Goal: Transaction & Acquisition: Purchase product/service

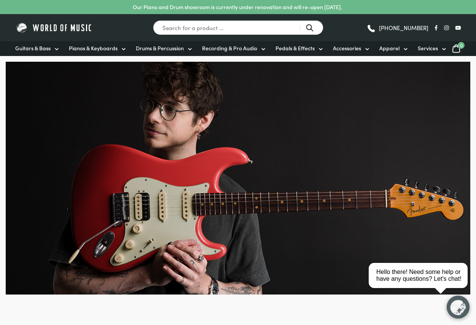
click at [33, 51] on span "Guitars & Bass" at bounding box center [32, 48] width 35 height 8
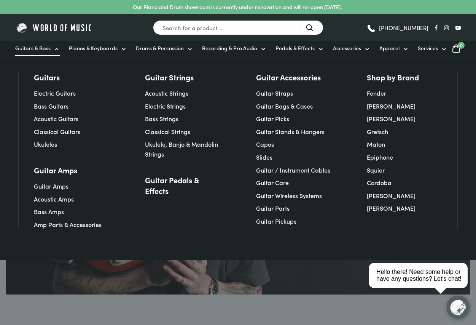
click at [71, 55] on link "Pianos & Keyboards" at bounding box center [98, 48] width 58 height 15
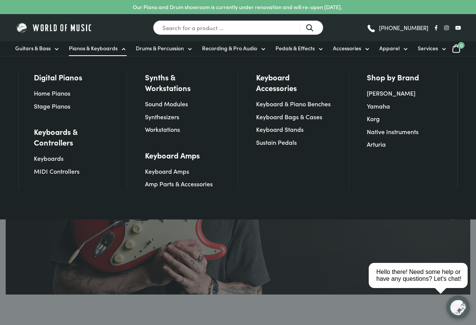
click at [31, 50] on span "Guitars & Bass" at bounding box center [32, 48] width 35 height 8
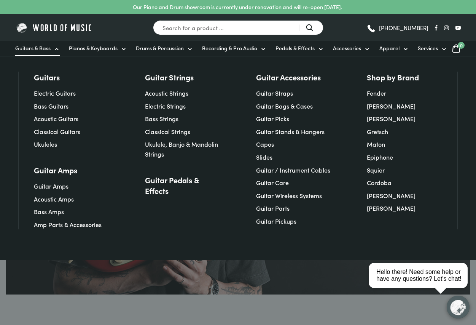
click at [73, 94] on link "Electric Guitars" at bounding box center [55, 93] width 42 height 8
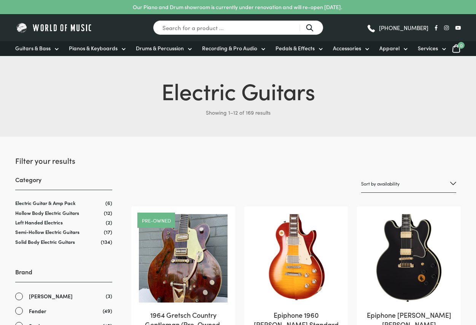
scroll to position [134, 0]
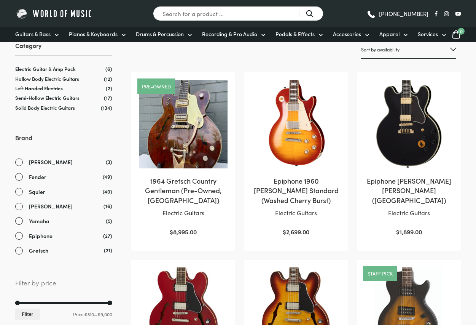
click at [21, 255] on link "Gretsch" at bounding box center [63, 250] width 97 height 9
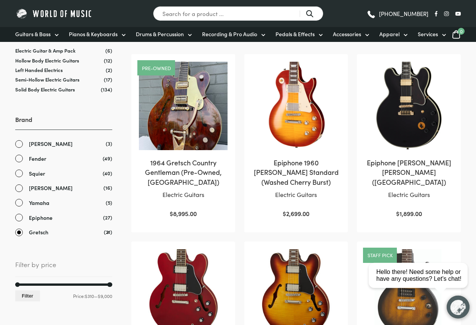
scroll to position [153, 0]
click at [27, 236] on link "Gretsch" at bounding box center [63, 231] width 97 height 9
click at [27, 222] on link "Epiphone" at bounding box center [63, 217] width 97 height 9
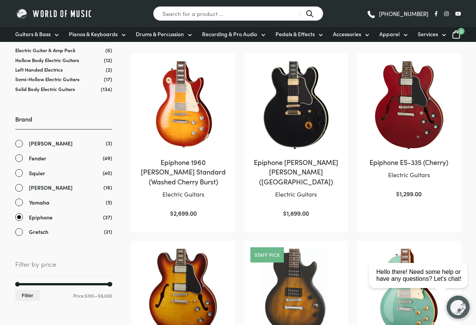
click at [20, 236] on link "Gretsch" at bounding box center [63, 231] width 97 height 9
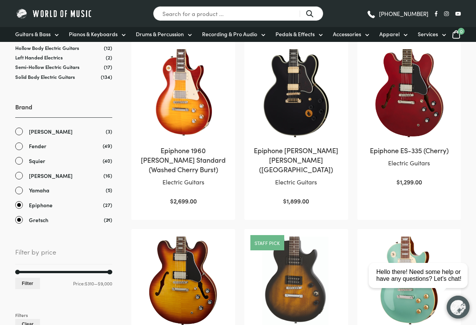
click at [19, 224] on link "Gretsch" at bounding box center [63, 220] width 97 height 9
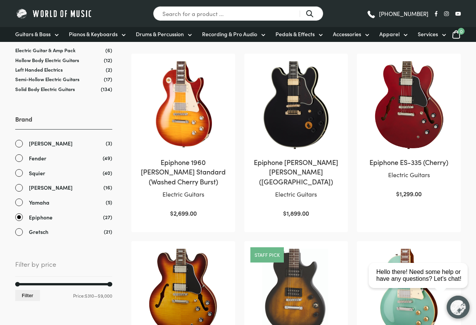
click at [20, 222] on link "Epiphone" at bounding box center [63, 217] width 97 height 9
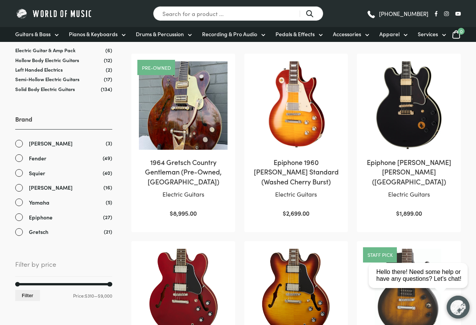
click at [18, 236] on link "Gretsch" at bounding box center [63, 231] width 97 height 9
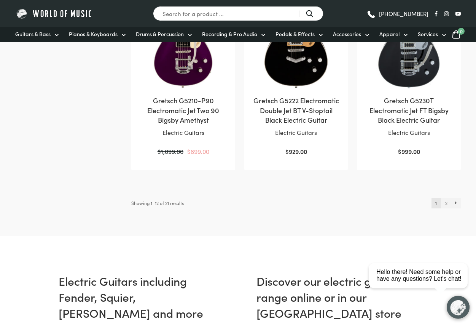
scroll to position [789, 0]
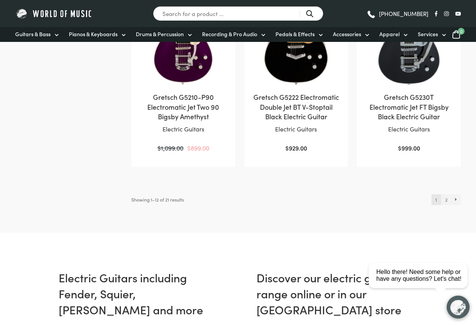
click at [460, 195] on link "→" at bounding box center [457, 199] width 10 height 11
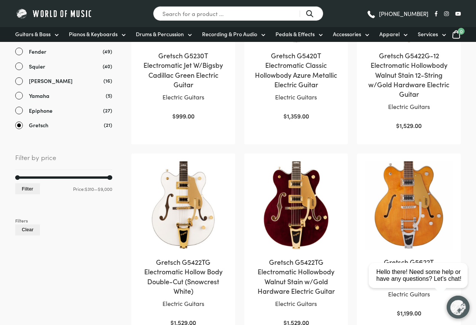
scroll to position [287, 0]
